Goal: Information Seeking & Learning: Learn about a topic

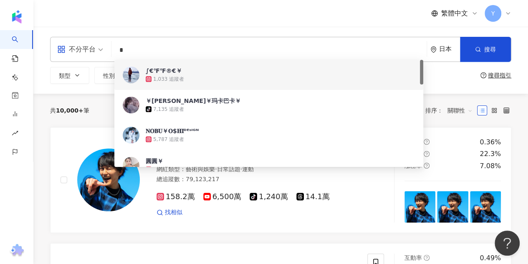
click at [454, 11] on span "繁體中文" at bounding box center [455, 13] width 27 height 9
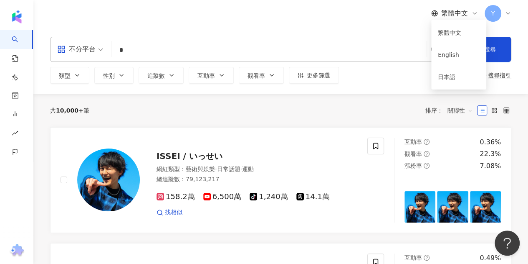
click at [306, 23] on div "繁體中文 Y" at bounding box center [281, 13] width 462 height 27
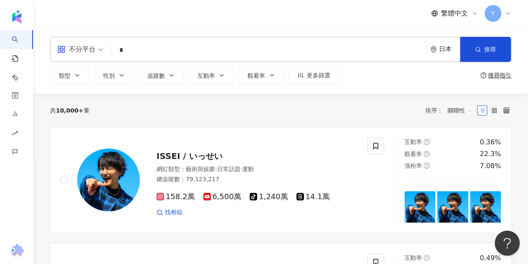
click at [508, 14] on icon at bounding box center [508, 13] width 7 height 7
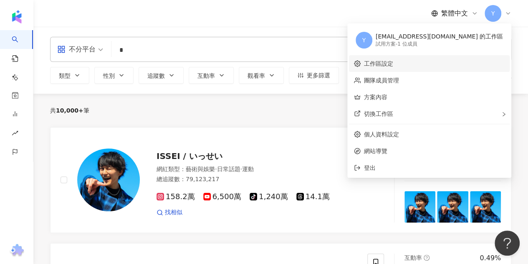
click at [394, 66] on link "工作區設定" at bounding box center [378, 63] width 29 height 7
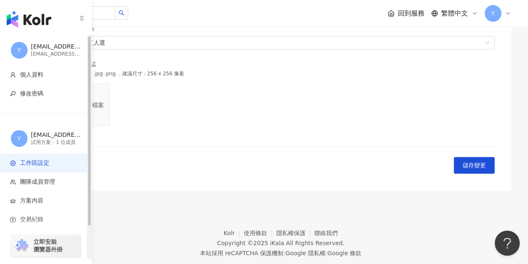
click at [30, 16] on img "button" at bounding box center [29, 19] width 45 height 17
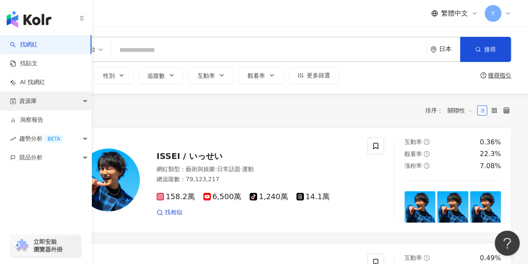
click at [37, 101] on div "資源庫" at bounding box center [45, 100] width 91 height 19
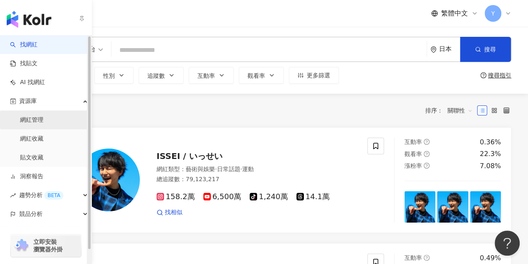
click at [35, 120] on link "網紅管理" at bounding box center [31, 120] width 23 height 8
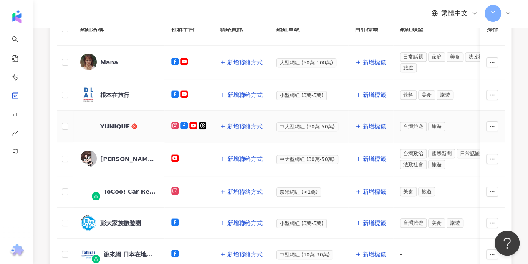
scroll to position [167, 0]
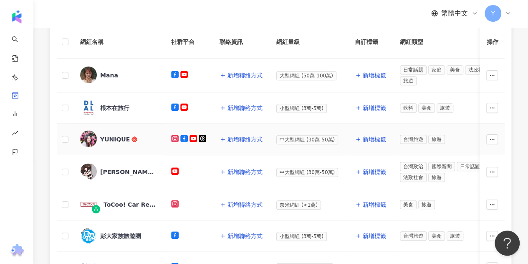
click at [106, 137] on div "YUNIQUE" at bounding box center [115, 139] width 30 height 8
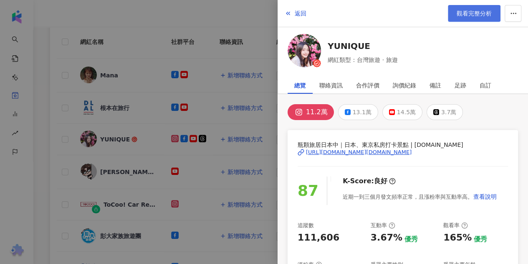
click at [451, 14] on link "觀看完整分析" at bounding box center [474, 13] width 53 height 17
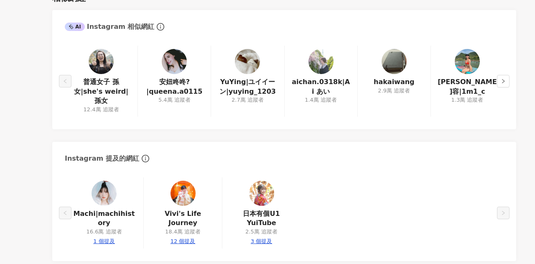
scroll to position [1613, 0]
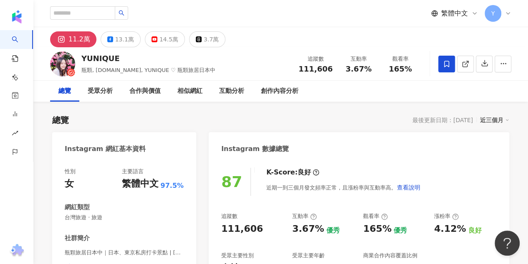
click at [450, 15] on span "繁體中文" at bounding box center [455, 13] width 27 height 9
click at [452, 79] on div "日本語" at bounding box center [459, 76] width 42 height 15
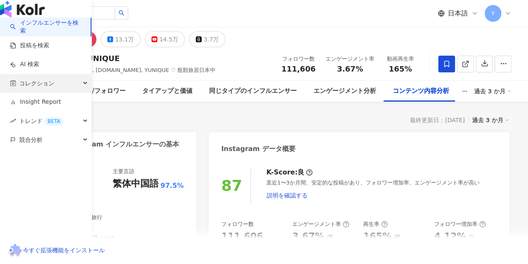
click at [33, 93] on span "コレクション" at bounding box center [36, 83] width 35 height 19
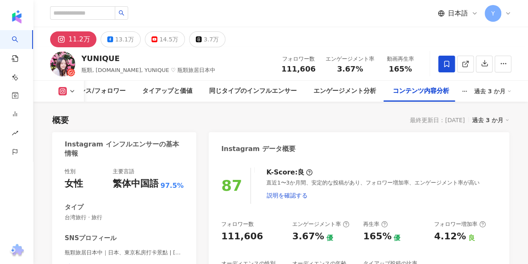
click at [462, 12] on span "日本語" at bounding box center [458, 13] width 20 height 9
click at [457, 76] on div "日本語" at bounding box center [466, 76] width 42 height 15
click at [458, 13] on span "日本語" at bounding box center [458, 13] width 20 height 9
click at [462, 16] on span "日本語" at bounding box center [458, 13] width 20 height 9
click at [463, 32] on div "11.2万 13.1万 14.5万 3.7万" at bounding box center [280, 37] width 495 height 20
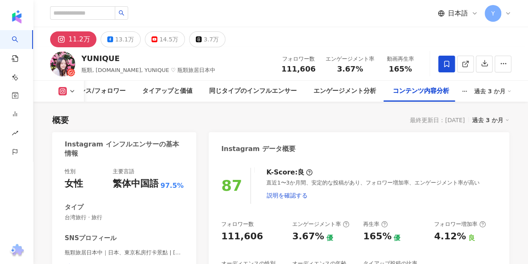
click at [466, 10] on span "日本語" at bounding box center [458, 13] width 20 height 9
click at [451, 80] on div "日本語" at bounding box center [466, 76] width 42 height 15
click at [460, 11] on span "日本語" at bounding box center [458, 13] width 20 height 9
click at [455, 37] on div "繁體中文" at bounding box center [466, 32] width 42 height 15
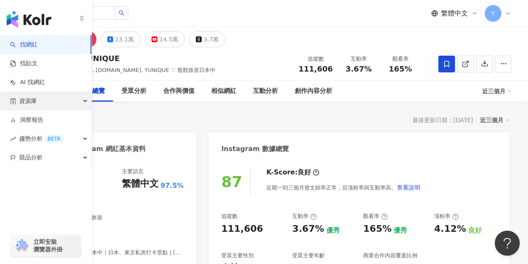
click at [29, 99] on span "資源庫" at bounding box center [28, 100] width 18 height 19
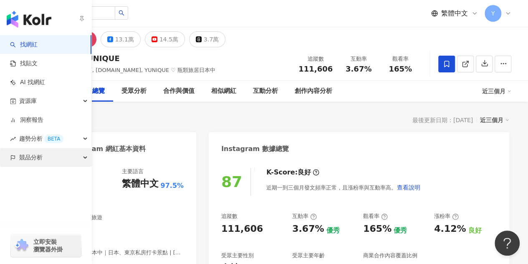
click at [24, 156] on span "競品分析" at bounding box center [30, 157] width 23 height 19
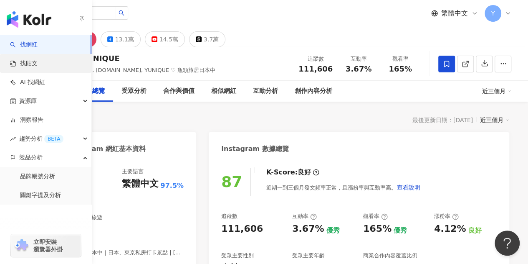
click at [28, 64] on link "找貼文" at bounding box center [24, 63] width 28 height 8
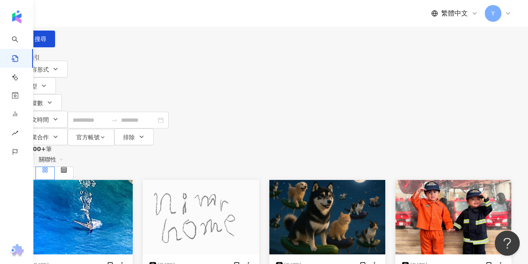
drag, startPoint x: 130, startPoint y: 51, endPoint x: 220, endPoint y: 48, distance: 89.4
click at [147, 18] on input "search" at bounding box center [109, 9] width 76 height 18
click at [441, 30] on div "日本" at bounding box center [264, 23] width 495 height 13
click at [147, 18] on input "search" at bounding box center [109, 9] width 76 height 18
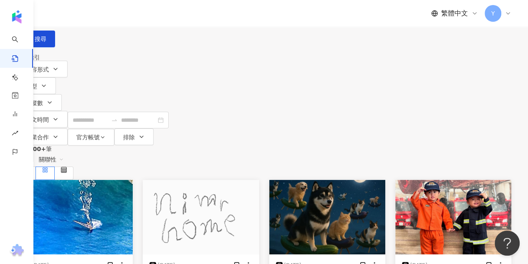
click at [147, 18] on input "search" at bounding box center [109, 9] width 76 height 18
type input "*"
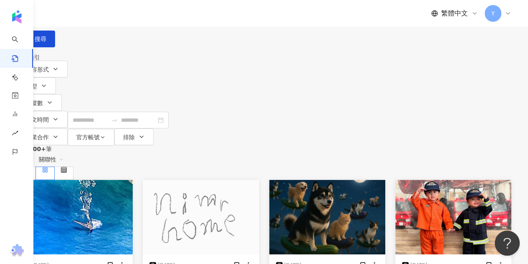
type input "**"
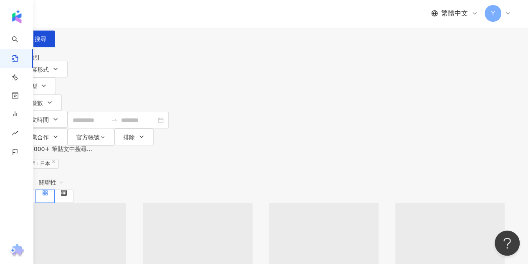
click at [447, 30] on div "日本" at bounding box center [264, 27] width 495 height 7
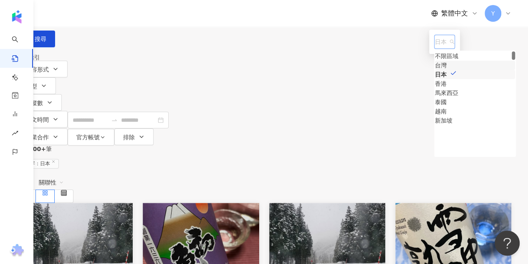
click at [435, 70] on div "台灣" at bounding box center [441, 65] width 12 height 9
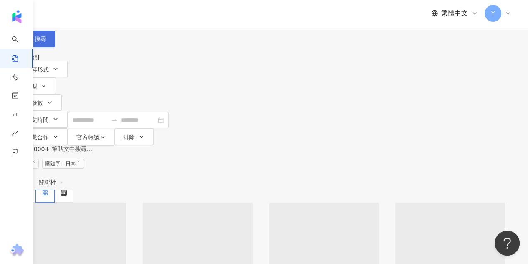
click at [46, 42] on span "搜尋" at bounding box center [41, 39] width 12 height 7
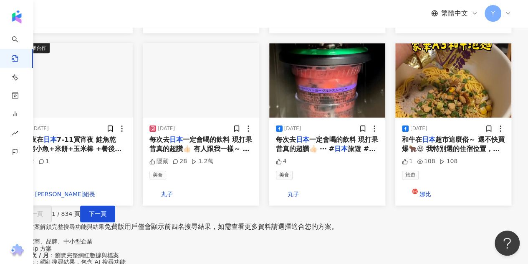
scroll to position [501, 0]
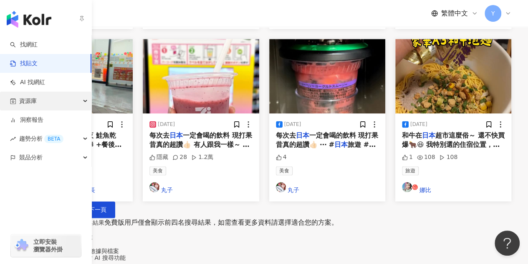
click at [39, 101] on div "資源庫" at bounding box center [45, 100] width 91 height 19
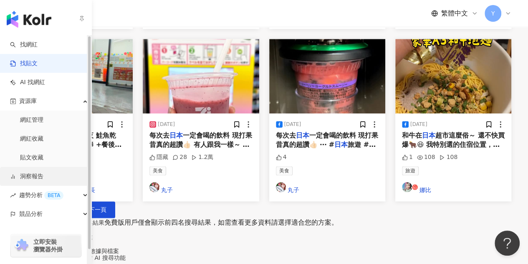
click at [33, 180] on link "洞察報告" at bounding box center [26, 176] width 33 height 8
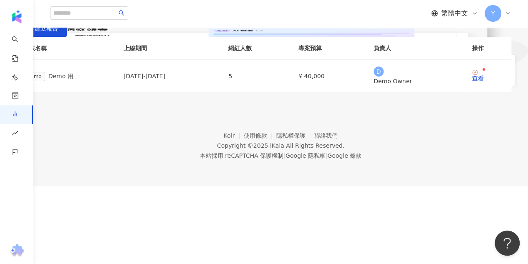
scroll to position [125, 0]
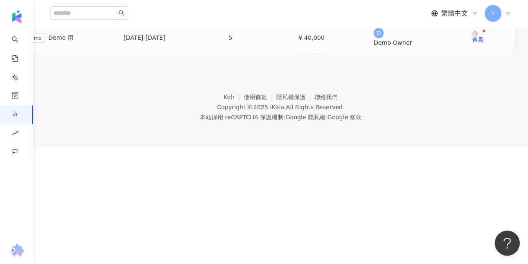
click at [94, 43] on div "Demo Demo 用" at bounding box center [66, 38] width 87 height 10
click at [472, 43] on div "查看" at bounding box center [478, 40] width 12 height 6
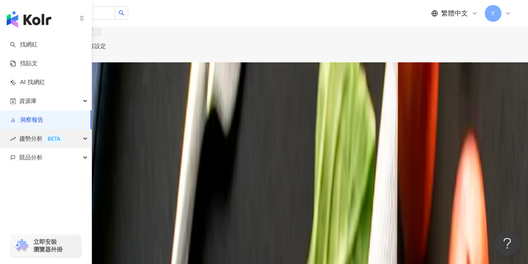
click at [26, 140] on span "趨勢分析 BETA" at bounding box center [41, 138] width 44 height 19
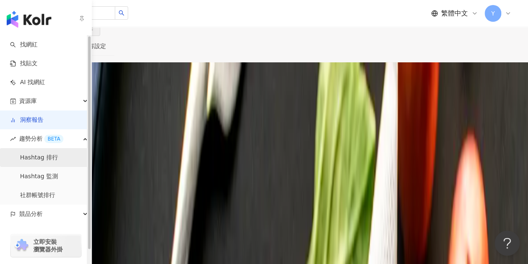
click at [28, 156] on link "Hashtag 排行" at bounding box center [39, 157] width 38 height 8
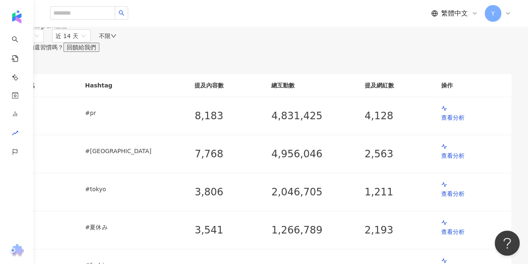
click at [321, 52] on div "日本 近 14 天 不限 使用的還習慣嗎？ 回饋給我們" at bounding box center [264, 40] width 495 height 23
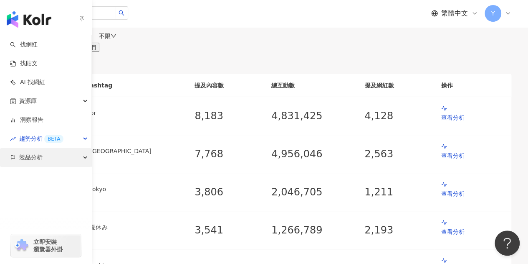
click at [26, 159] on span "競品分析" at bounding box center [30, 157] width 23 height 19
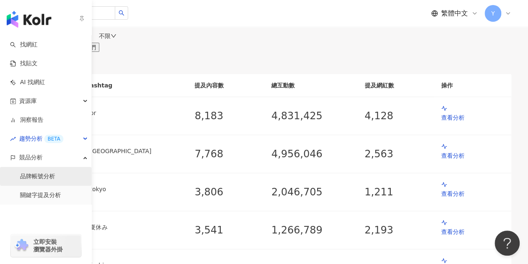
click at [31, 176] on link "品牌帳號分析" at bounding box center [37, 176] width 35 height 8
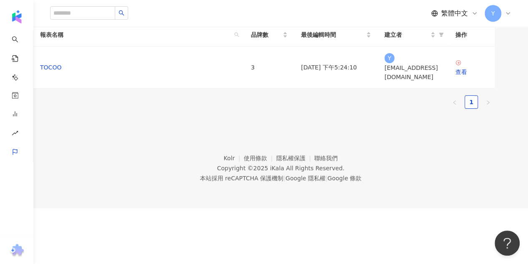
click at [362, 115] on div "報表名稱 品牌數 最後編輯時間 建立者 操作 TOCOO 3 2025/8/13 下午5:24:10 Y ying_tung@pam.co.jp 查看 1" at bounding box center [264, 69] width 495 height 92
click at [472, 76] on div "查看" at bounding box center [472, 71] width 33 height 9
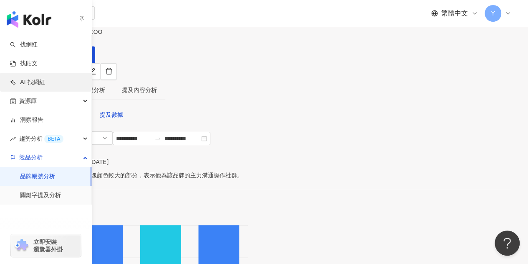
click at [27, 84] on link "AI 找網紅" at bounding box center [27, 82] width 35 height 8
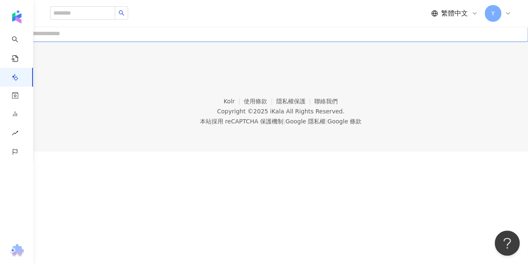
drag, startPoint x: 286, startPoint y: 127, endPoint x: 282, endPoint y: 127, distance: 4.3
click at [283, 42] on input "text" at bounding box center [264, 33] width 528 height 17
type input "*"
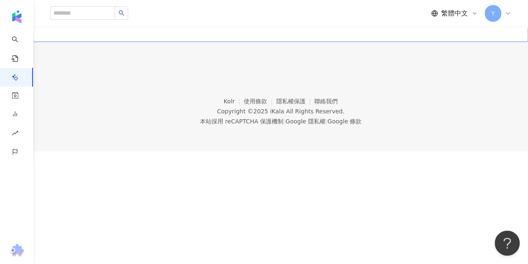
type input "****"
click at [0, 42] on button "submit" at bounding box center [9, 50] width 18 height 17
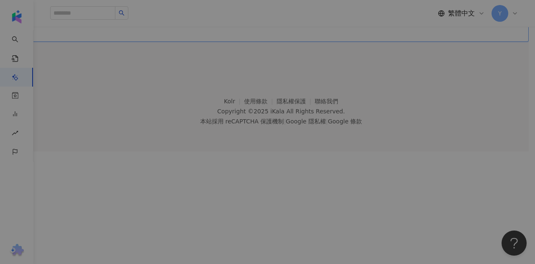
click at [0, 42] on button "submit" at bounding box center [9, 50] width 18 height 17
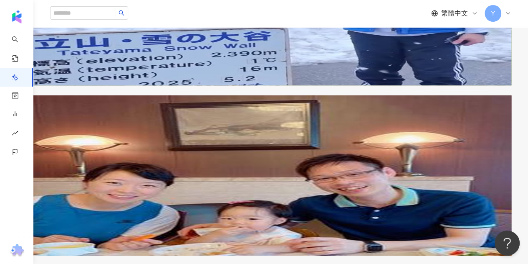
scroll to position [209, 0]
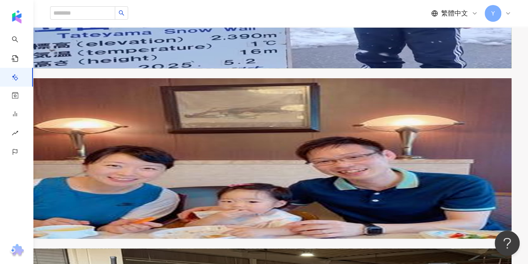
click at [58, 147] on span "大福妈妈在日本" at bounding box center [37, 144] width 41 height 7
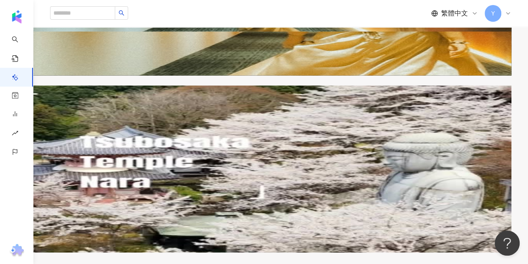
scroll to position [640, 0]
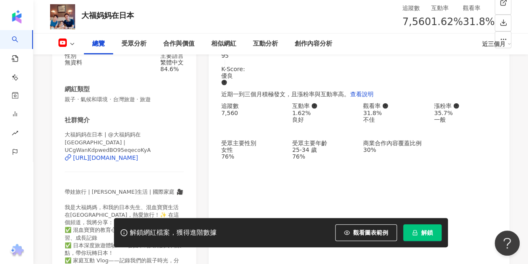
scroll to position [167, 0]
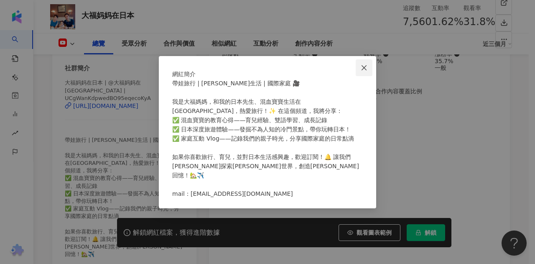
click at [364, 59] on button "Close" at bounding box center [363, 67] width 17 height 17
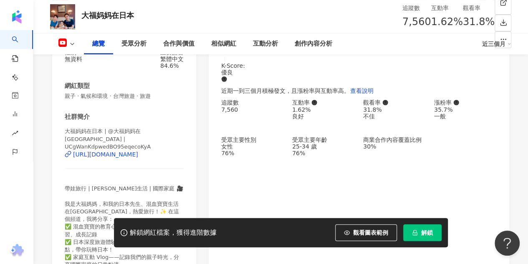
scroll to position [0, 0]
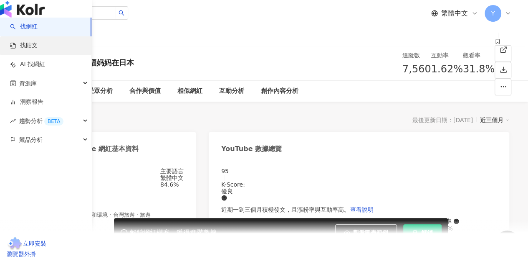
click at [38, 50] on link "找貼文" at bounding box center [24, 45] width 28 height 8
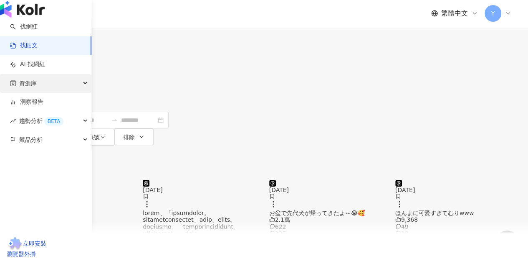
click at [52, 93] on div "資源庫" at bounding box center [45, 83] width 91 height 19
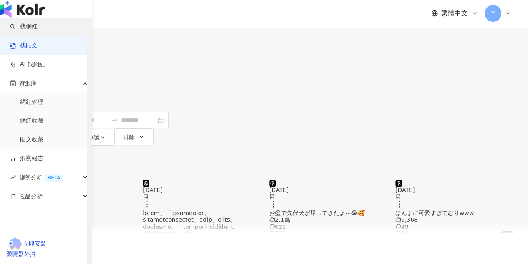
click at [38, 31] on link "找網紅" at bounding box center [24, 27] width 28 height 8
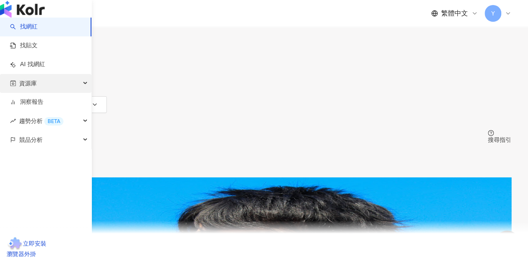
click at [36, 93] on span "資源庫" at bounding box center [28, 83] width 18 height 19
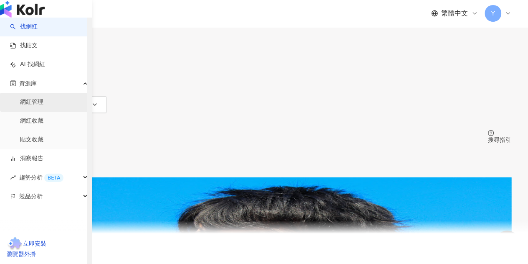
click at [40, 106] on link "網紅管理" at bounding box center [31, 102] width 23 height 8
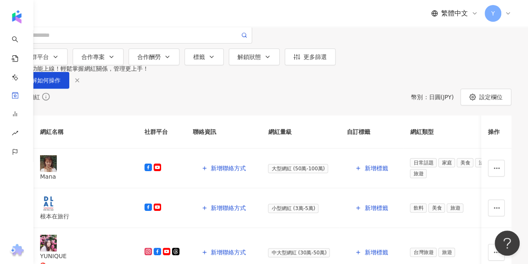
click at [322, 159] on main "網紅管理 加入網紅 社群平台 合作專案 合作酬勞 標籤 解鎖狀態 更多篩選 👋 新功能上線！輕鬆掌握網紅關係，管理更上手！ 了解如何操作 所有網紅 幣別 ： …" at bounding box center [264, 251] width 528 height 502
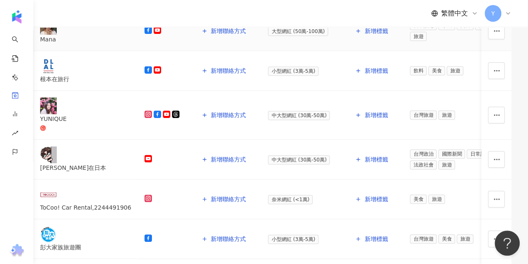
scroll to position [167, 0]
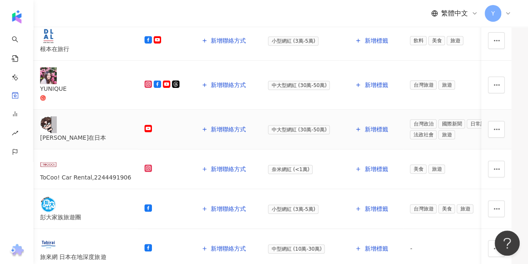
click at [113, 142] on div "[PERSON_NAME]在日本" at bounding box center [85, 137] width 91 height 9
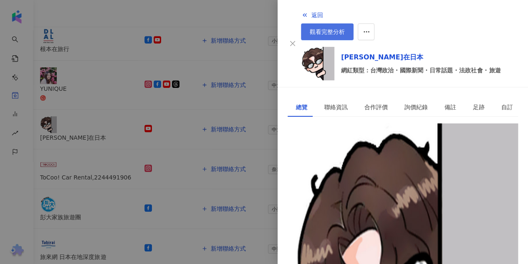
click at [345, 28] on span "觀看完整分析" at bounding box center [327, 31] width 35 height 7
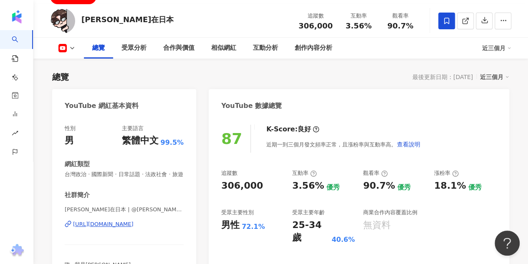
scroll to position [84, 0]
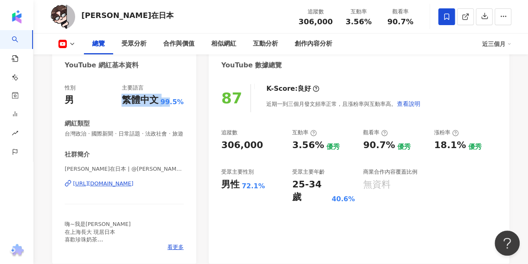
drag, startPoint x: 116, startPoint y: 103, endPoint x: 170, endPoint y: 107, distance: 54.9
click at [171, 106] on div "性別 男 主要語言 繁體中文 99.5%" at bounding box center [124, 95] width 119 height 23
click at [185, 151] on div "性別 男 主要語言 繁體中文 99.5% 網紅類型 台灣政治 · 國際新聞 · 日常話題 · 法政社會 · 旅遊 社群簡介 [PERSON_NAME]在日本 …" at bounding box center [124, 170] width 144 height 188
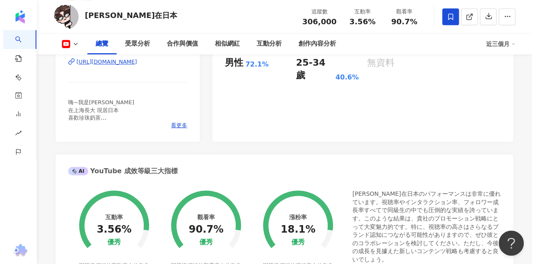
scroll to position [209, 0]
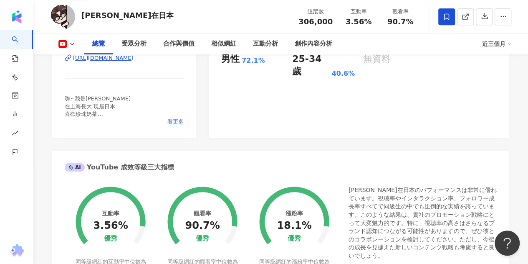
click at [178, 125] on span "看更多" at bounding box center [176, 122] width 16 height 8
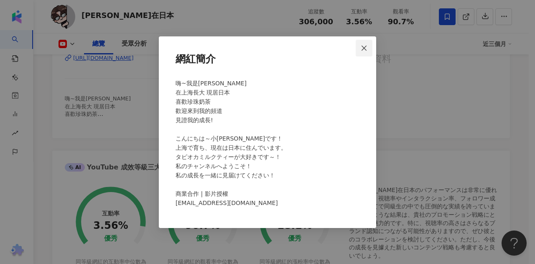
click at [365, 48] on icon "close" at bounding box center [364, 48] width 7 height 7
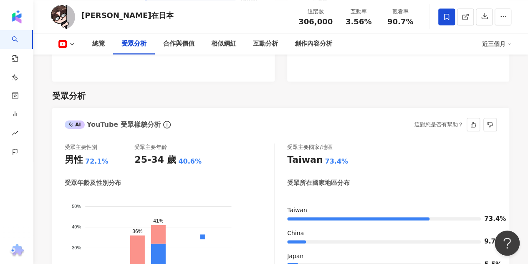
scroll to position [752, 0]
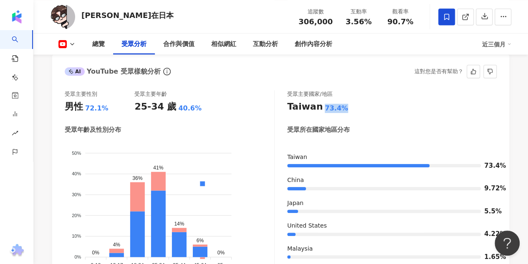
drag, startPoint x: 344, startPoint y: 117, endPoint x: 318, endPoint y: 117, distance: 25.5
click at [319, 113] on div "Taiwan 73.4%" at bounding box center [392, 106] width 210 height 13
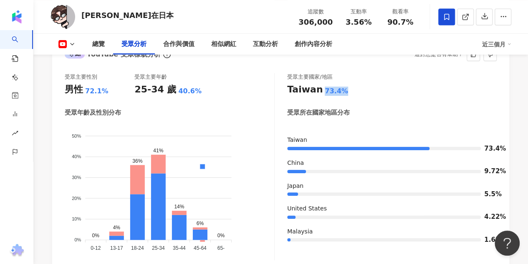
scroll to position [794, 0]
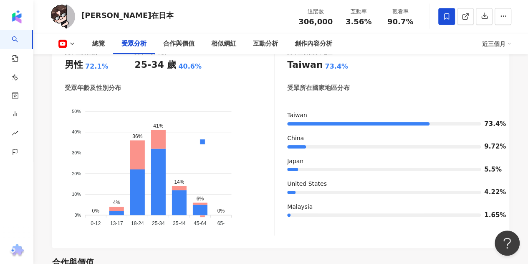
click at [378, 92] on div "受眾所在國家地區分布" at bounding box center [392, 88] width 210 height 9
drag, startPoint x: 352, startPoint y: 69, endPoint x: 285, endPoint y: 70, distance: 66.4
click at [285, 70] on div "受眾主要性別 男性 72.1% 受眾主要年齡 25-34 歲 40.6% 受眾年齡及性別分布 男性 女性 50% 50% 40% 40% 30% 30% 20…" at bounding box center [281, 141] width 432 height 187
click at [432, 92] on div "受眾所在國家地區分布" at bounding box center [392, 88] width 210 height 9
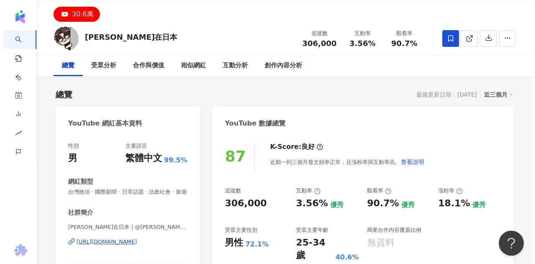
scroll to position [0, 0]
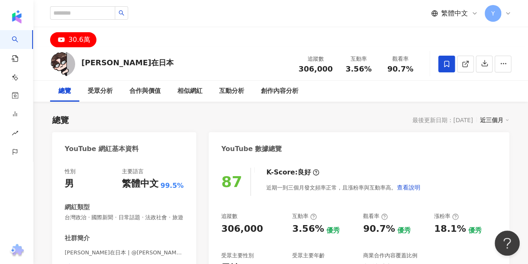
click at [475, 16] on icon at bounding box center [475, 13] width 7 height 7
click at [507, 41] on div "30.6萬" at bounding box center [280, 37] width 495 height 20
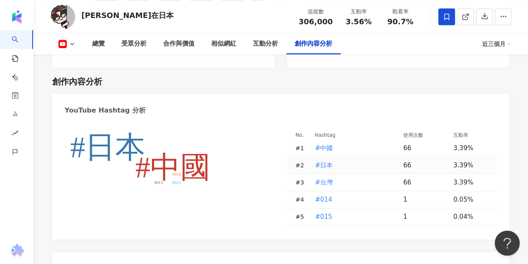
scroll to position [2047, 0]
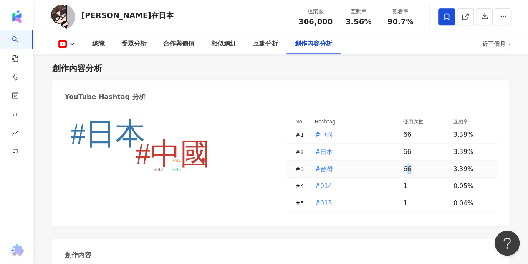
drag, startPoint x: 416, startPoint y: 175, endPoint x: 437, endPoint y: 179, distance: 21.2
click at [436, 178] on td "66" at bounding box center [422, 168] width 50 height 17
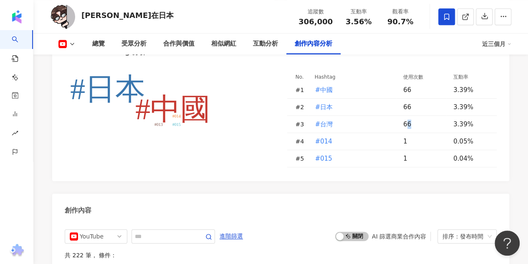
scroll to position [2050, 0]
